Goal: Information Seeking & Learning: Learn about a topic

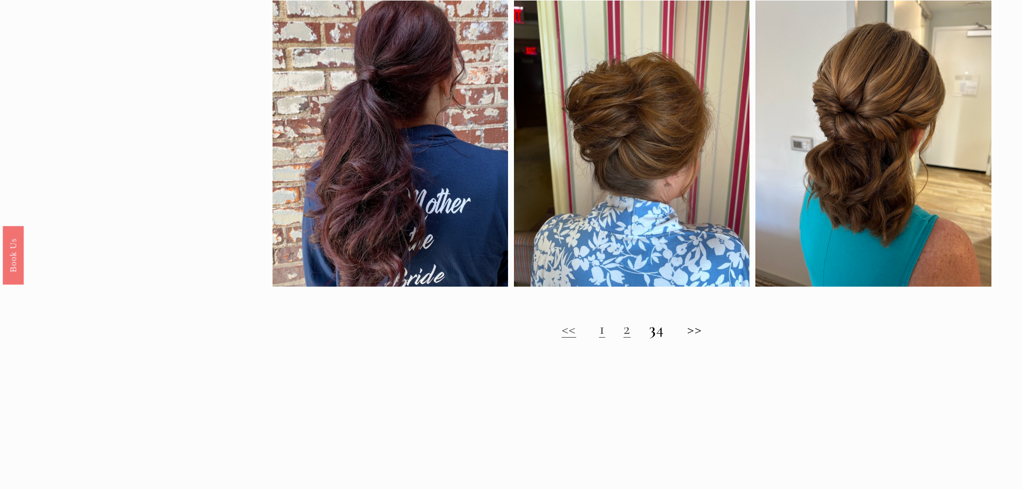
scroll to position [966, 0]
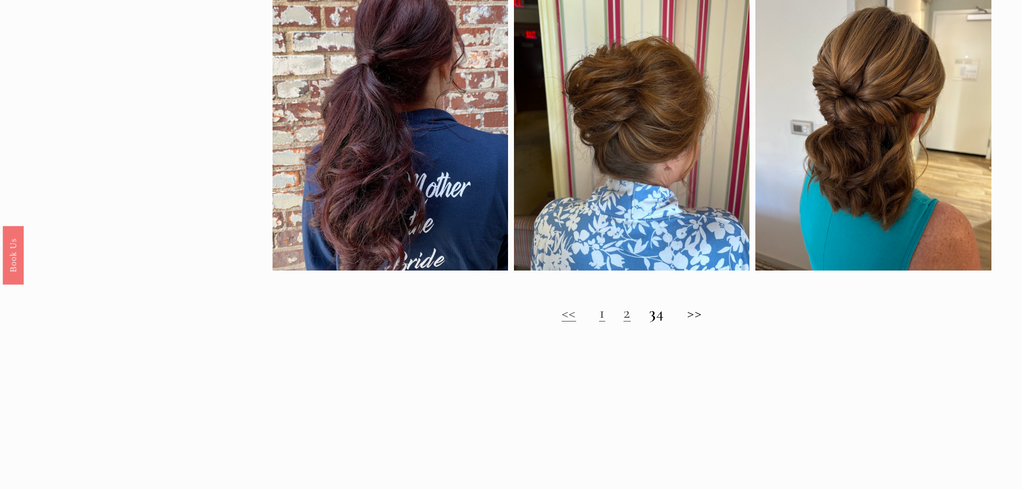
click at [599, 322] on link "1" at bounding box center [602, 313] width 6 height 20
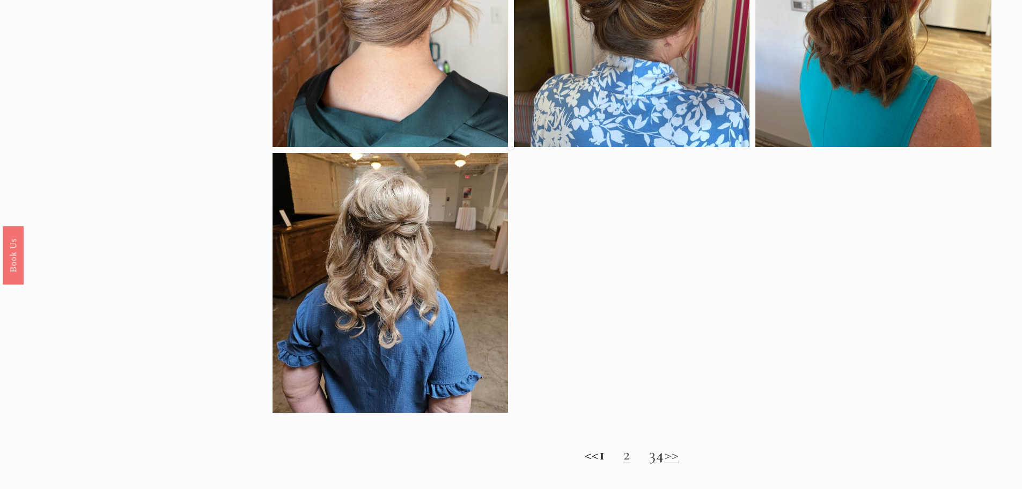
scroll to position [912, 0]
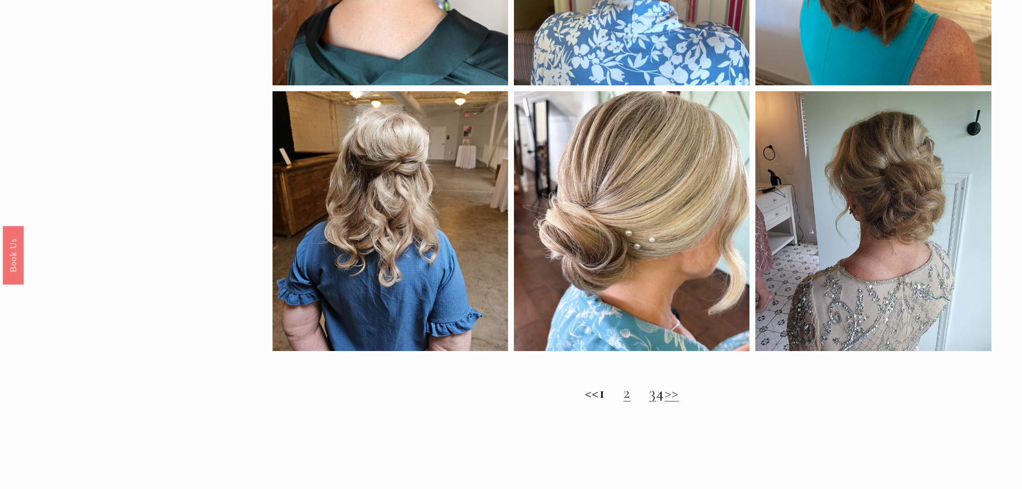
click at [623, 401] on link "2" at bounding box center [627, 392] width 8 height 20
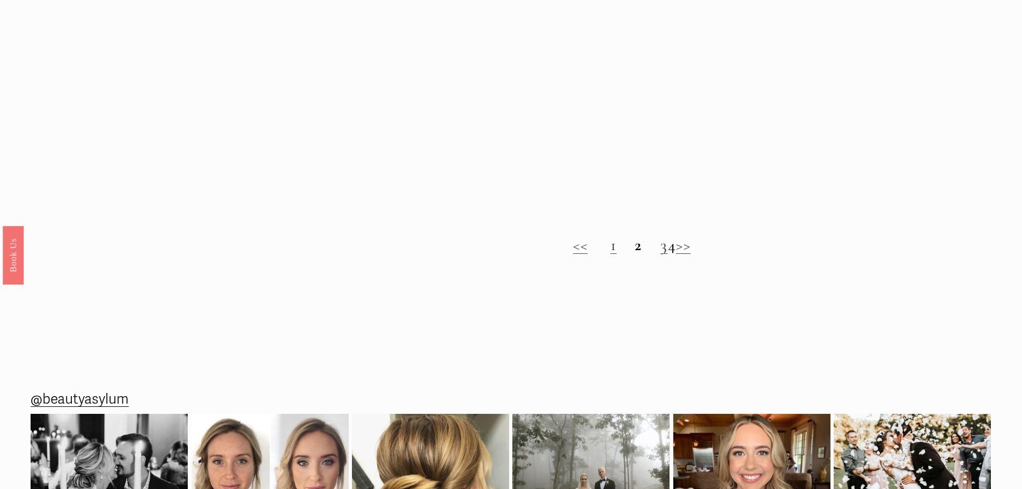
scroll to position [1073, 0]
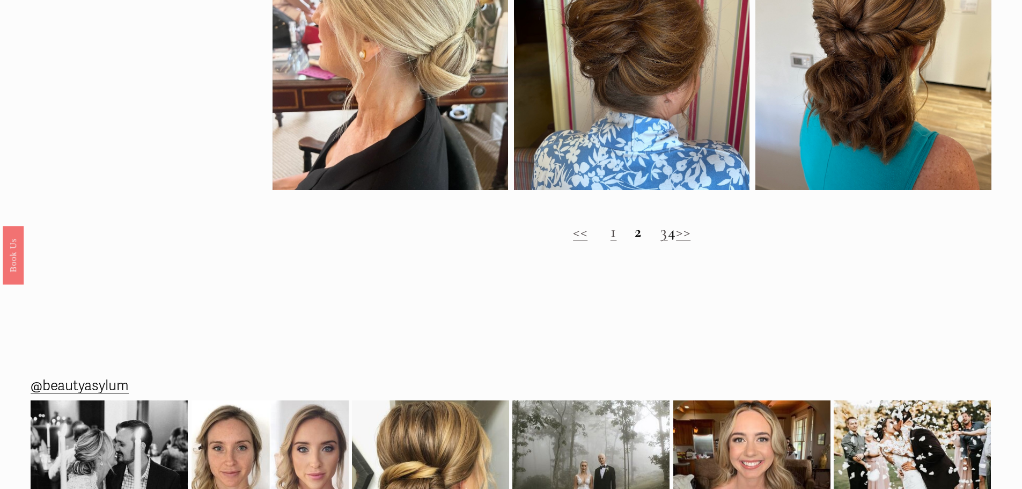
click at [660, 241] on link "3" at bounding box center [664, 232] width 8 height 20
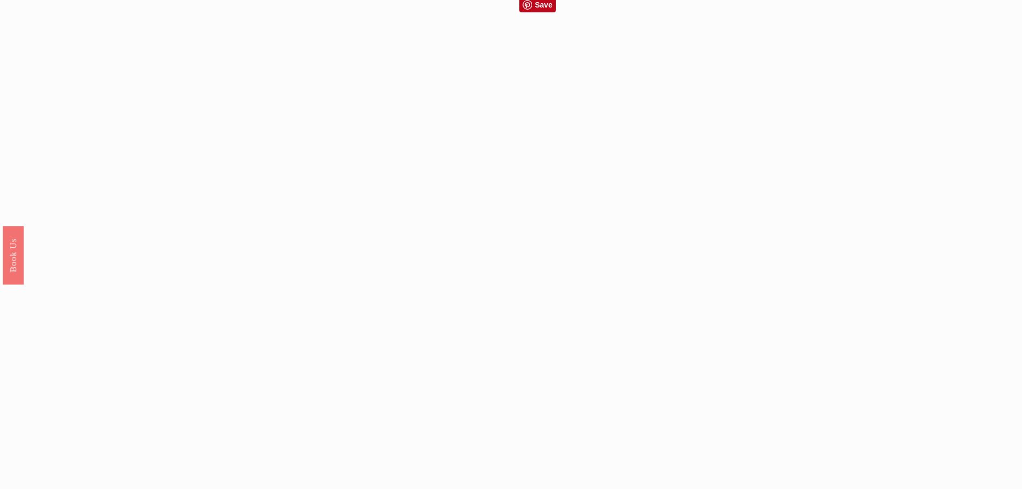
scroll to position [858, 0]
